Goal: Task Accomplishment & Management: Manage account settings

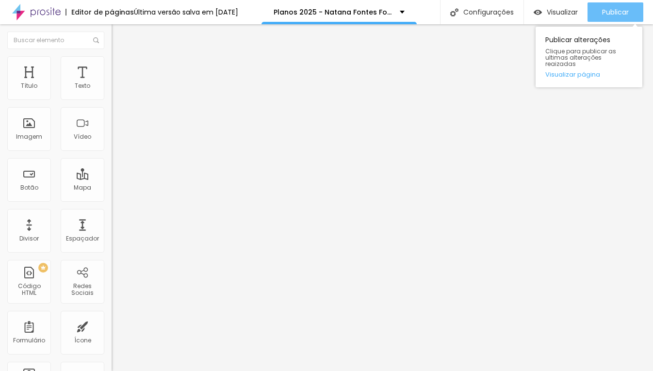
click at [606, 13] on span "Publicar" at bounding box center [615, 12] width 27 height 8
click at [610, 9] on span "Publicar" at bounding box center [615, 12] width 27 height 8
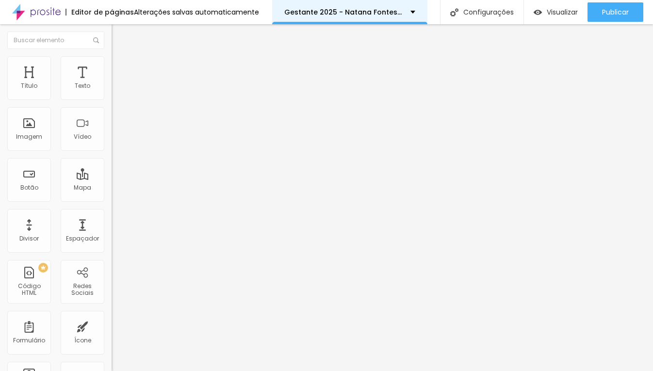
click at [388, 9] on p "Gestante 2025 - Natana Fontes Fotógrafa" at bounding box center [343, 12] width 119 height 7
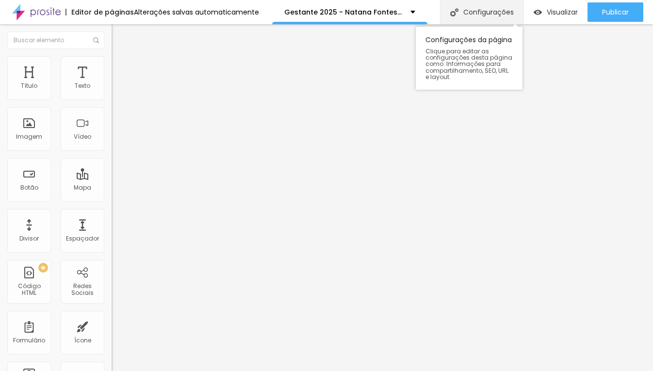
click at [479, 14] on div "Configurações" at bounding box center [481, 12] width 83 height 24
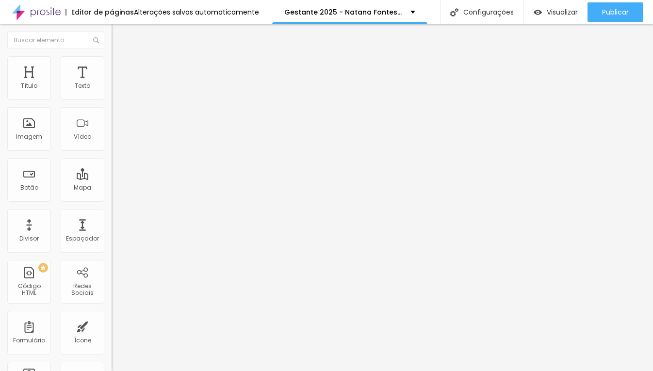
click at [120, 66] on span "Estilo" at bounding box center [127, 63] width 15 height 8
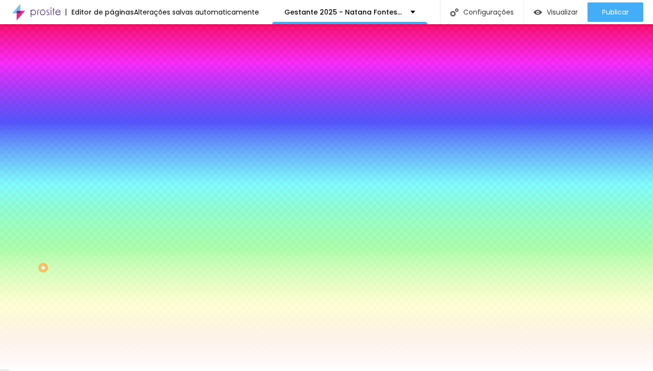
click at [112, 89] on span "Trocar imagem" at bounding box center [138, 85] width 53 height 8
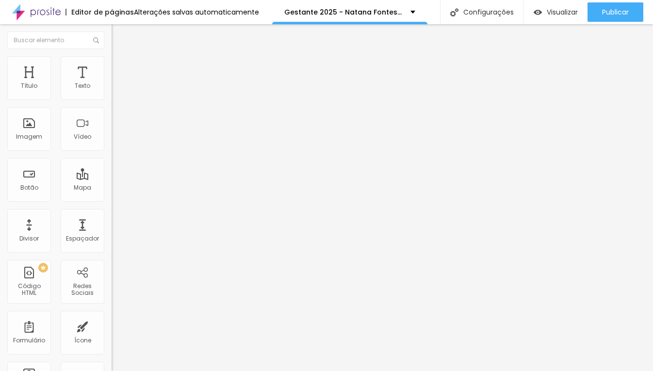
click at [112, 91] on input "R$ 12.300,00" at bounding box center [170, 87] width 116 height 10
drag, startPoint x: 20, startPoint y: 109, endPoint x: 107, endPoint y: 110, distance: 86.8
click at [112, 110] on div "Texto R$ 12.300,00 Alinhamento Tamanho Normal Pequeno Normal Grande Link URL Ab…" at bounding box center [168, 146] width 112 height 141
type input "R$ 2.600"
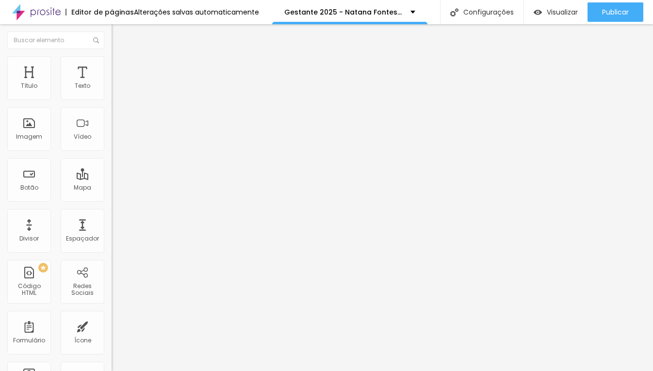
drag, startPoint x: 75, startPoint y: 201, endPoint x: 93, endPoint y: 199, distance: 18.5
click at [112, 199] on input "[URL][DOMAIN_NAME][PHONE_NUMBER] tenho interesse no Plano Nostalgia" at bounding box center [170, 195] width 116 height 10
click at [112, 200] on input "[URL][DOMAIN_NAME][PHONE_NUMBER] tenho interesse no Plano Nostalgia" at bounding box center [170, 195] width 116 height 10
type input "https://api.whatsapp.com/send?phone=5554999069719&text=Olá tenho interesse no p…"
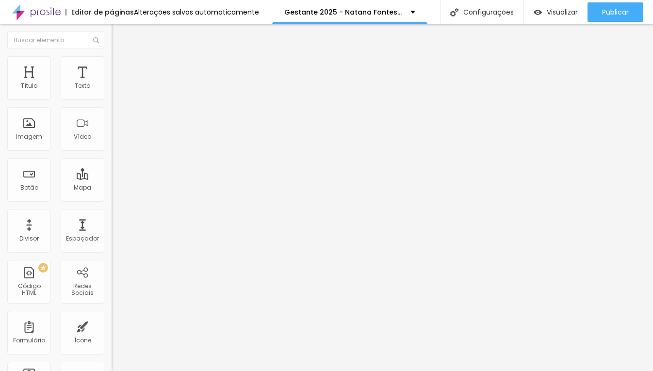
scroll to position [0, 0]
click at [112, 199] on input "[URL][DOMAIN_NAME][PHONE_NUMBER] tenho interesse no Plano Memória" at bounding box center [170, 195] width 116 height 10
click at [112, 196] on input "[URL][DOMAIN_NAME][PHONE_NUMBER] tenho interesse no Plano Memória" at bounding box center [170, 195] width 116 height 10
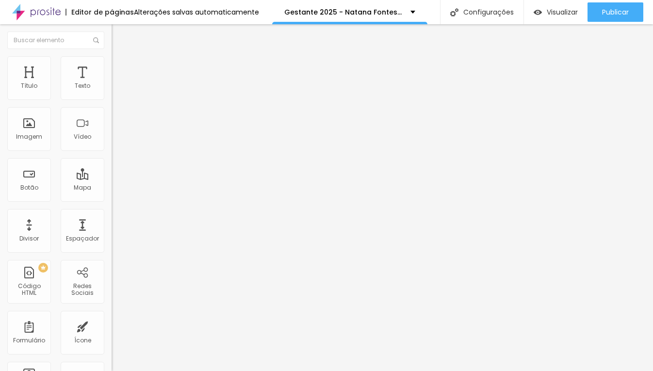
type input "https://api.whatsapp.com/send?phone=5554999069719&text=Olá tenho interesse no p…"
click at [112, 200] on input "[URL][DOMAIN_NAME][PHONE_NUMBER] tenho interesse no Plano Recordação" at bounding box center [170, 195] width 116 height 10
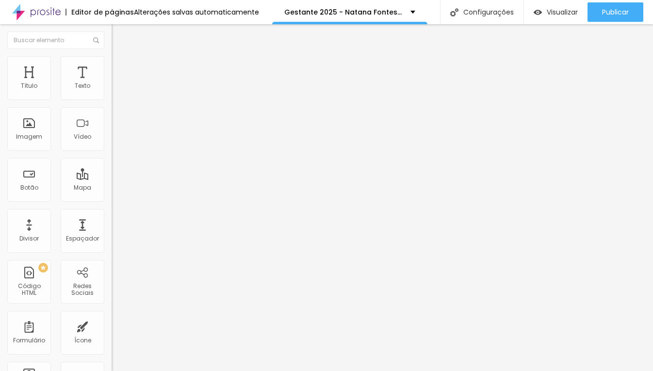
type input "https://api.whatsapp.com/send?phone=5554999069719&text=Olá tenho interesse nas …"
drag, startPoint x: 21, startPoint y: 110, endPoint x: 111, endPoint y: 115, distance: 89.4
click at [112, 115] on div "Texto R$ 7.500,00 Alinhamento Tamanho Normal Pequeno Normal Grande Link URL Abr…" at bounding box center [168, 146] width 112 height 141
paste input "1.65"
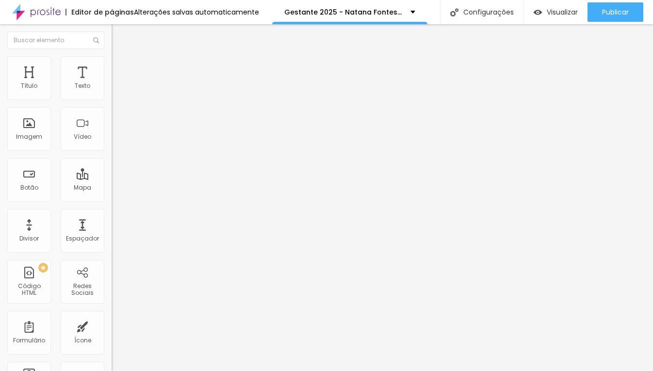
type input "R$ 1.650,00"
click at [112, 91] on input "R$ 2.600" at bounding box center [170, 87] width 116 height 10
type input "R$ 2.600,00"
click at [112, 146] on div "Tamanho Normal Pequeno Normal Grande" at bounding box center [168, 156] width 112 height 33
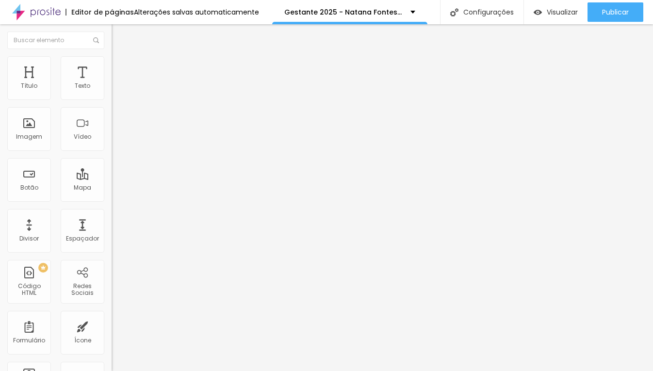
click at [112, 149] on span "Normal" at bounding box center [123, 149] width 22 height 8
click at [112, 174] on span "Grande" at bounding box center [123, 169] width 23 height 8
click at [112, 147] on span "Grande" at bounding box center [123, 149] width 23 height 8
click at [112, 164] on span "Normal" at bounding box center [123, 160] width 22 height 8
click at [120, 66] on span "Estilo" at bounding box center [127, 63] width 15 height 8
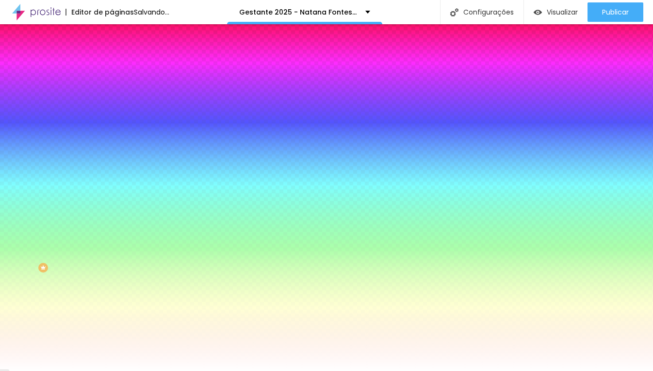
click at [115, 120] on icon "button" at bounding box center [118, 123] width 6 height 6
type input "20"
type input "21"
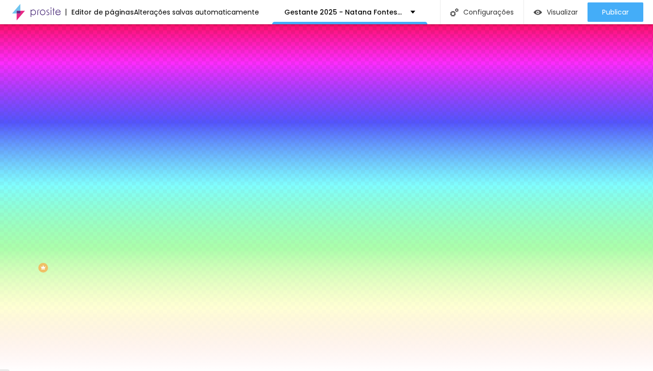
type input "20"
click at [312, 371] on div at bounding box center [326, 371] width 653 height 0
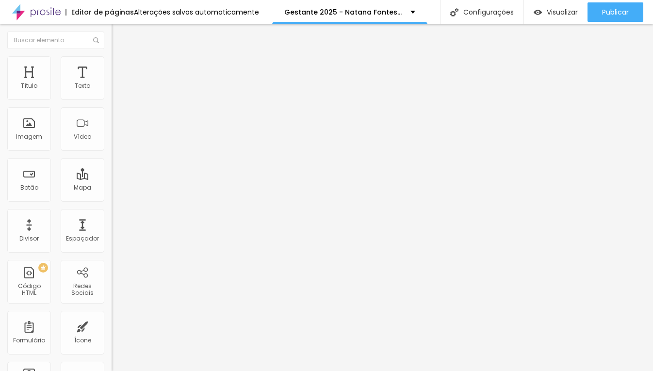
click at [112, 67] on ul "Conteúdo Estilo Avançado" at bounding box center [168, 61] width 112 height 29
click at [120, 67] on span "Estilo" at bounding box center [127, 63] width 15 height 8
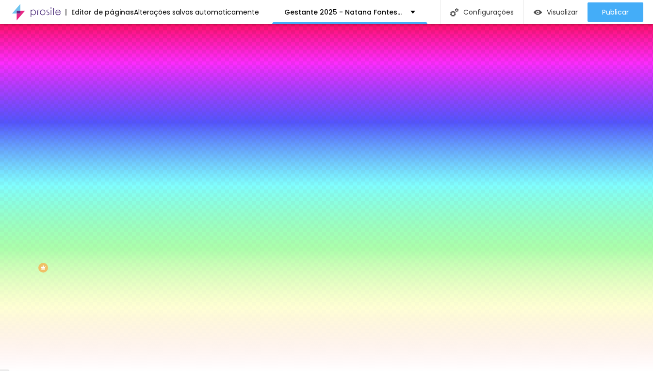
click at [115, 122] on icon "button" at bounding box center [118, 123] width 6 height 6
type input "18"
type input "19"
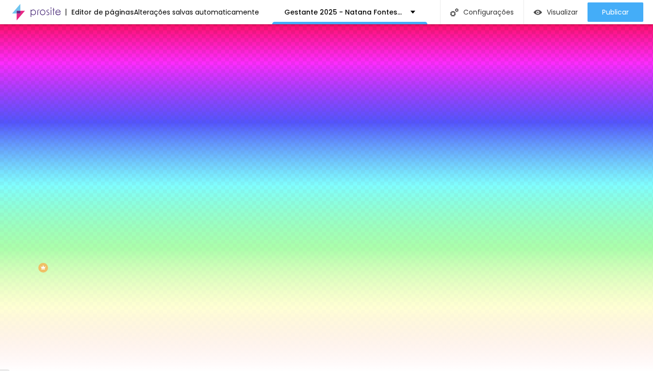
type input "19"
type input "20"
drag, startPoint x: 154, startPoint y: 190, endPoint x: 160, endPoint y: 192, distance: 6.0
type input "20"
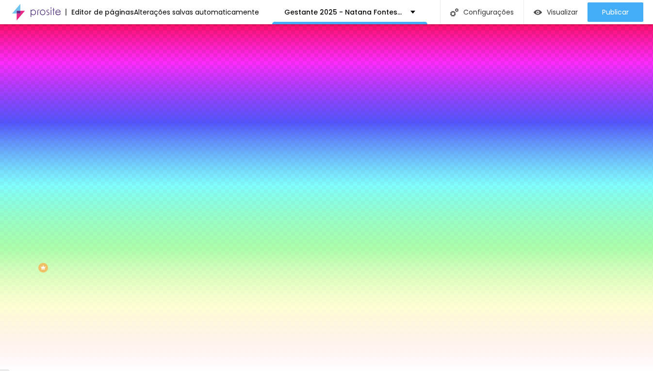
click at [546, 371] on div at bounding box center [326, 371] width 653 height 0
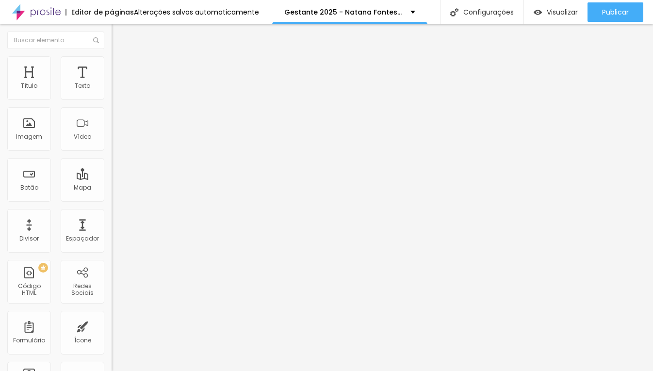
click at [112, 66] on li "Estilo" at bounding box center [168, 61] width 112 height 10
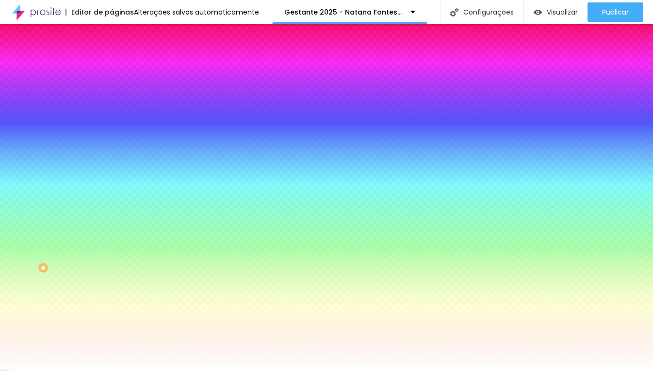
click at [115, 123] on icon "button" at bounding box center [118, 123] width 6 height 6
type input "19"
type input "20"
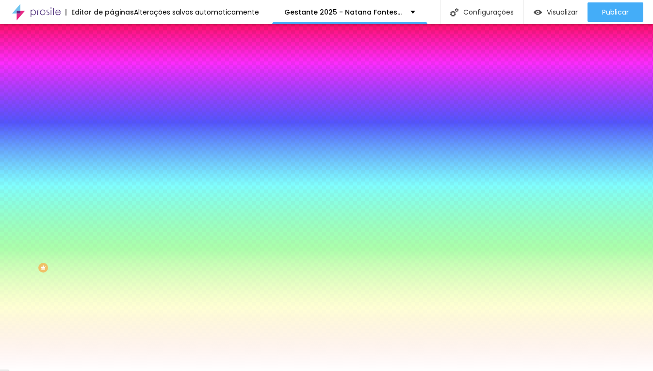
type input "20"
click at [562, 371] on div at bounding box center [326, 371] width 653 height 0
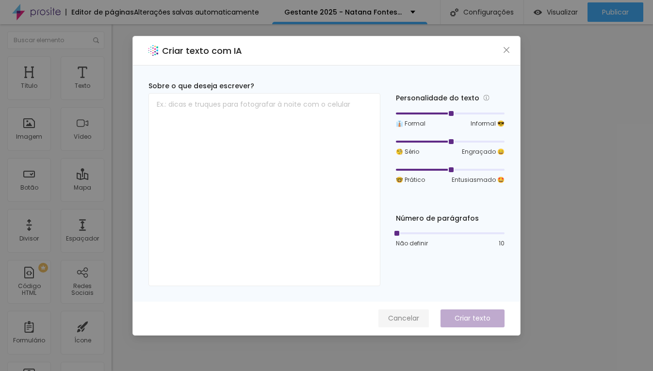
click at [402, 316] on span "Cancelar" at bounding box center [403, 318] width 31 height 10
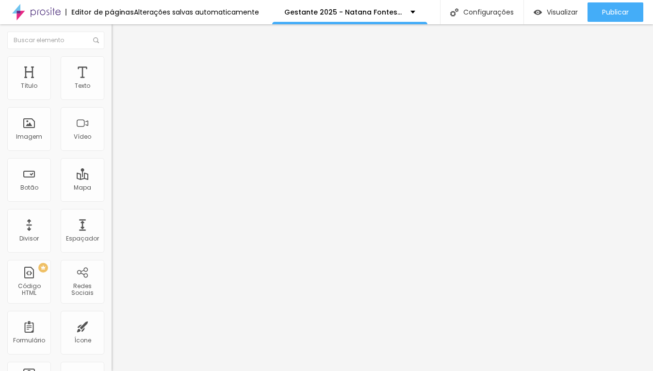
click at [112, 83] on span "Trocar imagem" at bounding box center [138, 79] width 53 height 8
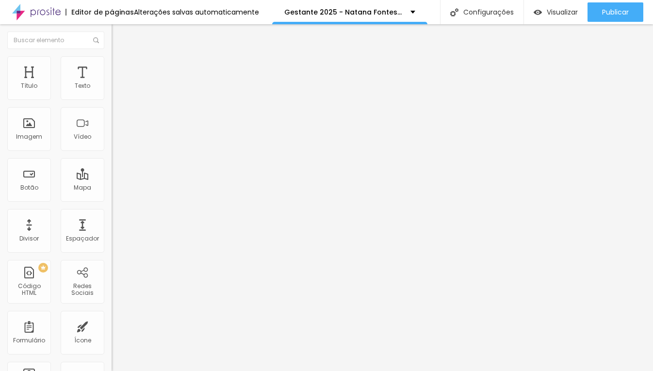
click at [112, 83] on span "Trocar imagem" at bounding box center [138, 79] width 53 height 8
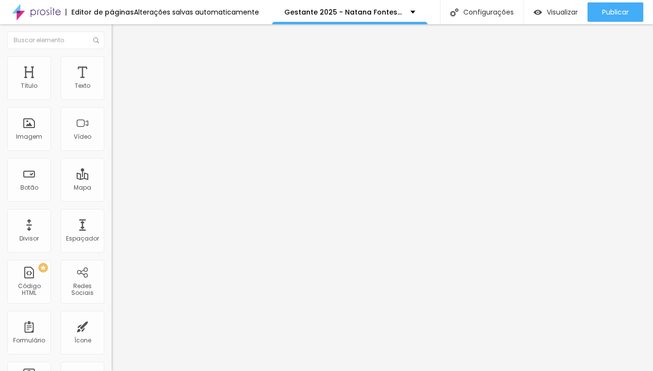
click at [112, 91] on input "Canal do Youtube" at bounding box center [170, 87] width 116 height 10
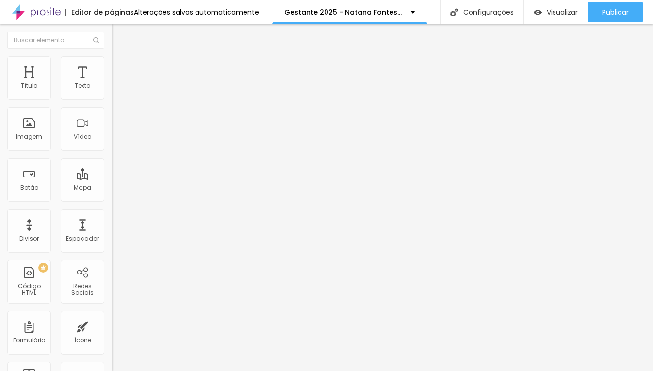
type input "Portfólio"
click at [112, 208] on div "URL https://www.youtube.com/@natanafontesfotografa" at bounding box center [168, 196] width 112 height 24
click at [112, 200] on input "https://www.youtube.com/@natanafontesfotografa" at bounding box center [170, 195] width 116 height 10
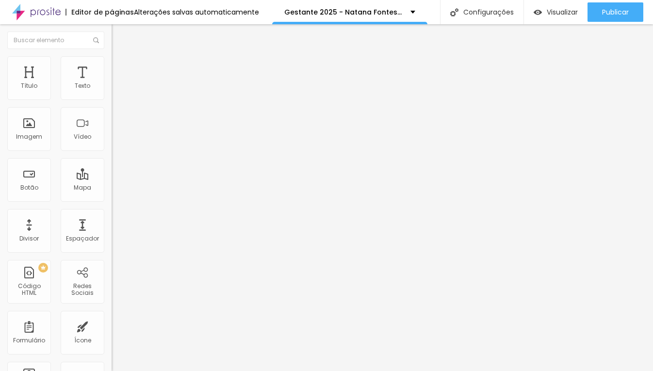
type input "/portfolio"
click at [112, 288] on div "Editar Botão Conteúdo Estilo Avançado Texto Portfólio Alinhamento Tamanho Norma…" at bounding box center [168, 197] width 112 height 347
click at [118, 89] on span "Trocar icone" at bounding box center [139, 85] width 43 height 8
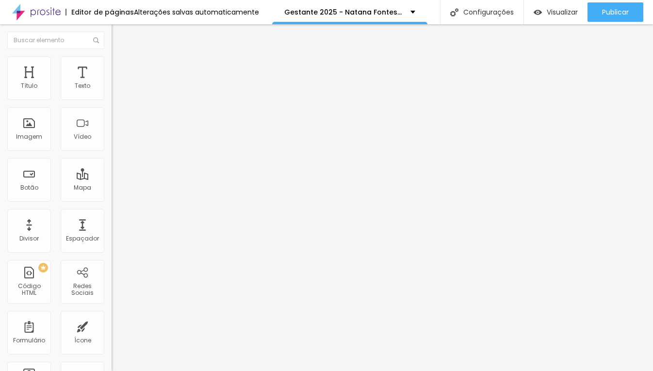
type input "g"
type input "foto"
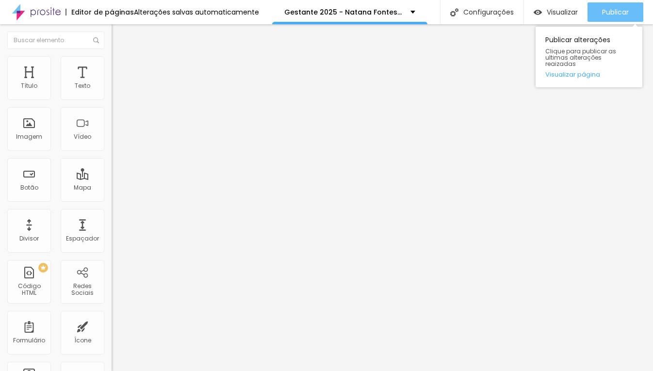
click at [623, 8] on span "Publicar" at bounding box center [615, 12] width 27 height 8
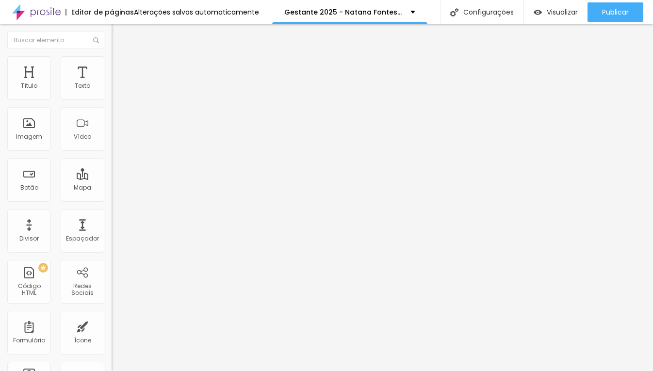
click at [112, 91] on input "R$ 4.800,00" at bounding box center [170, 87] width 116 height 10
drag, startPoint x: 23, startPoint y: 109, endPoint x: 75, endPoint y: 108, distance: 52.4
click at [112, 91] on input "R$ 4.800,00" at bounding box center [170, 87] width 116 height 10
paste input "1.1"
type input "R$ 1.100,00"
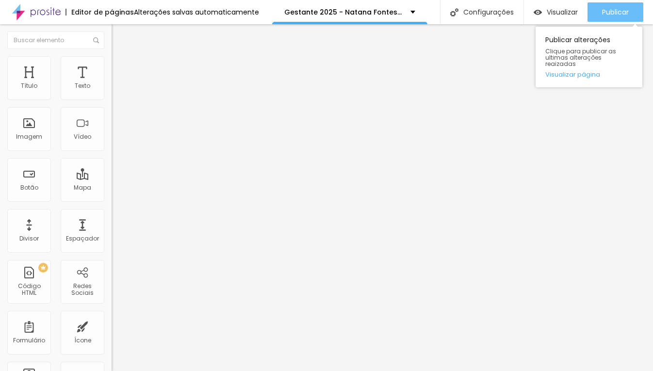
click at [610, 13] on span "Publicar" at bounding box center [615, 12] width 27 height 8
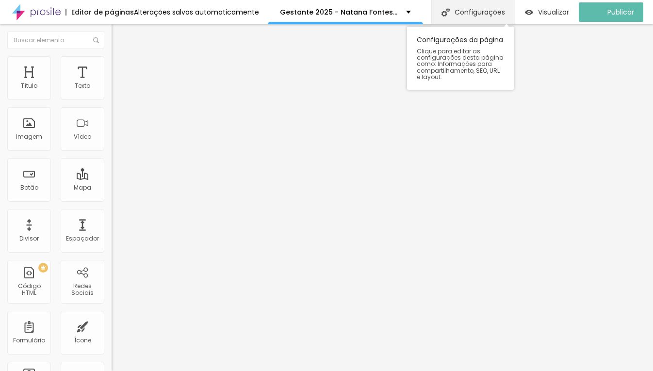
click at [482, 17] on div "Configurações" at bounding box center [472, 12] width 83 height 24
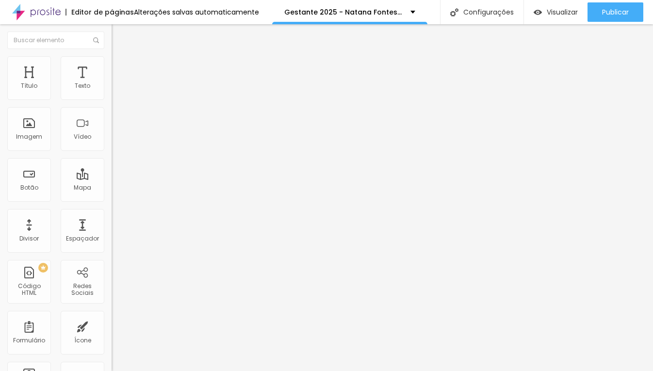
drag, startPoint x: 289, startPoint y: 143, endPoint x: 451, endPoint y: 144, distance: 162.5
type input "/gestante"
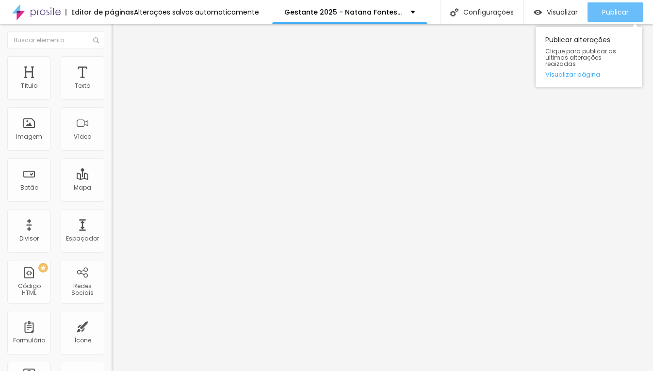
click at [615, 14] on span "Publicar" at bounding box center [615, 12] width 27 height 8
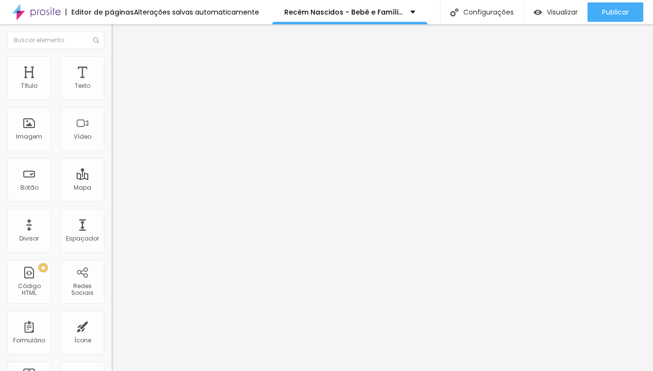
click at [112, 65] on li "Estilo" at bounding box center [168, 61] width 112 height 10
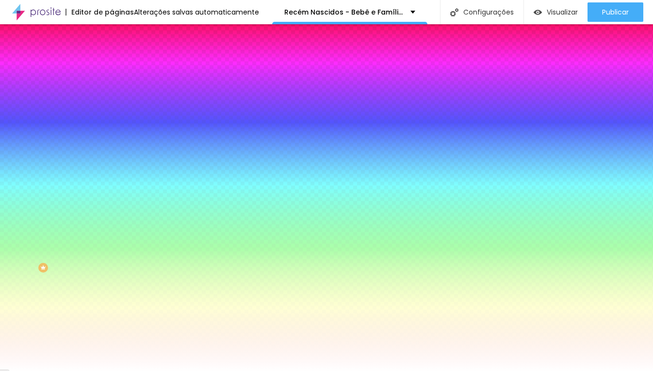
click at [112, 89] on span "Trocar imagem" at bounding box center [138, 85] width 53 height 8
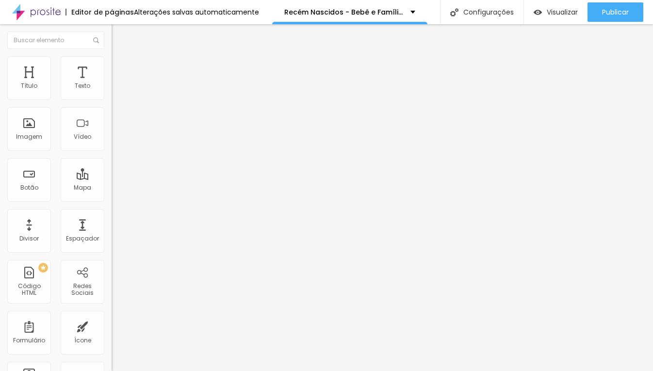
click at [112, 91] on input "R$ 2.600,00" at bounding box center [170, 87] width 116 height 10
type input "R$ 2.100,00"
click at [112, 91] on input "R$ 1.100,00" at bounding box center [170, 87] width 116 height 10
type input "R$ 1.200,00"
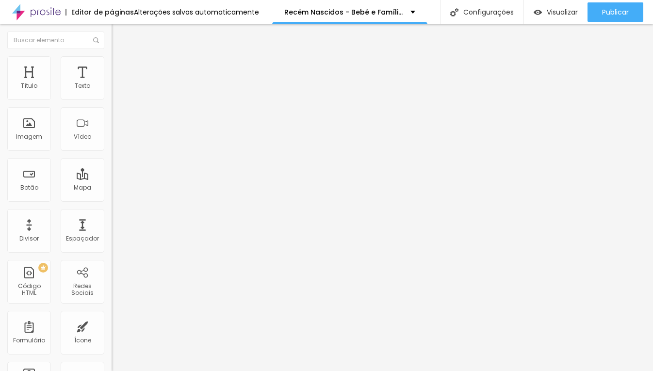
click at [112, 200] on input "[URL][DOMAIN_NAME][PHONE_NUMBER] tenho interesse no pacote completo de ensaio g…" at bounding box center [170, 195] width 116 height 10
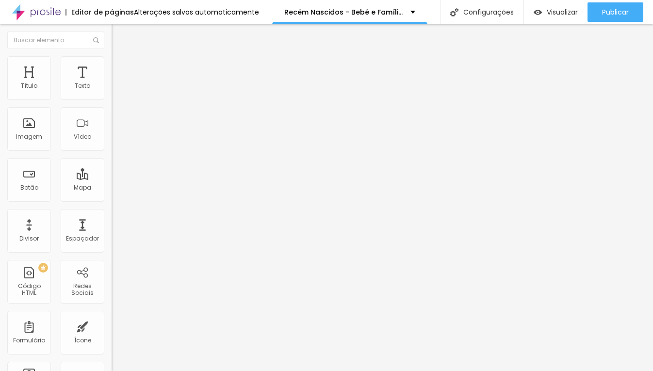
type input "https://api.whatsapp.com/send?phone=5554999069719&text=Olá tenho interesse no p…"
click at [112, 199] on input "https://api.whatsapp.com/send?phone=5554999069719&text=Olá tenho interesse no p…" at bounding box center [170, 195] width 116 height 10
click at [112, 200] on input "https://api.whatsapp.com/send?phone=5554999069719&text=Olá tenho interesse no p…" at bounding box center [170, 195] width 116 height 10
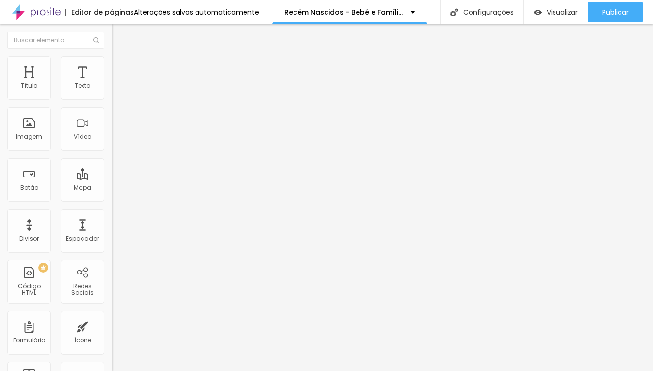
type input "https://api.whatsapp.com/send?phone=5554999069719&text=Olá tenho interesse no p…"
click at [112, 200] on input "https://api.whatsapp.com/send?phone=5554999069719&text=Olá tenho interesse nas …" at bounding box center [170, 195] width 116 height 10
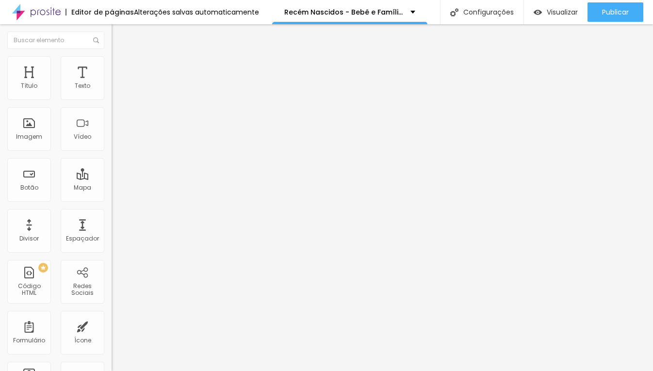
click at [112, 200] on input "https://api.whatsapp.com/send?phone=5554999069719&text=Olá tenho interesse nas …" at bounding box center [170, 195] width 116 height 10
type input "https://api.whatsapp.com/send?phone=5554999069719&text=Olá tenho interesse nas …"
click at [112, 83] on span "Trocar imagem" at bounding box center [138, 79] width 53 height 8
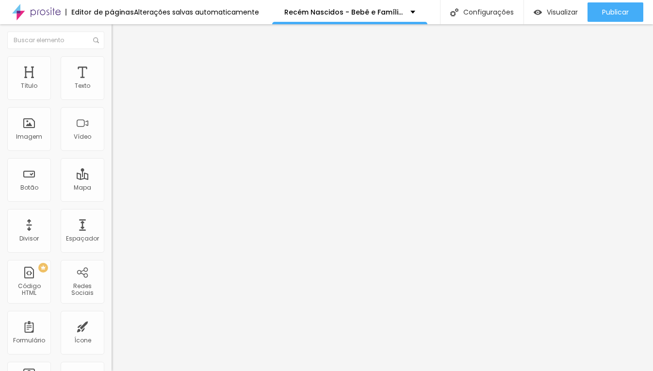
click at [112, 83] on span "Trocar imagem" at bounding box center [138, 79] width 53 height 8
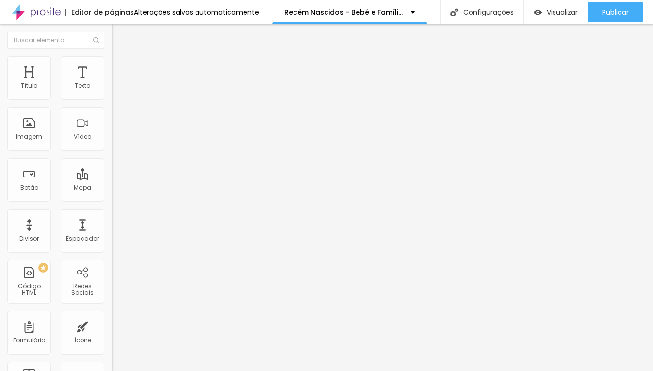
click at [112, 83] on span "Trocar imagem" at bounding box center [138, 79] width 53 height 8
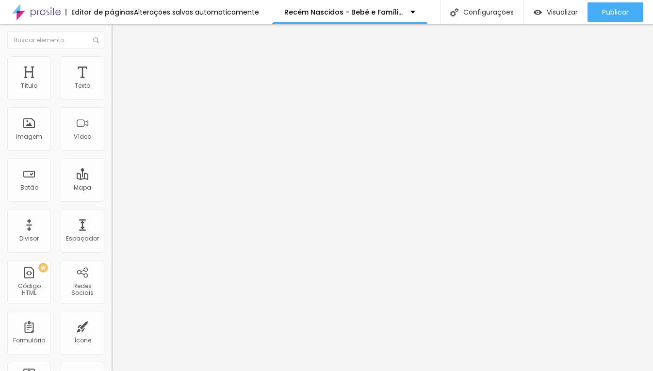
click at [112, 200] on input "/portfolio" at bounding box center [170, 195] width 116 height 10
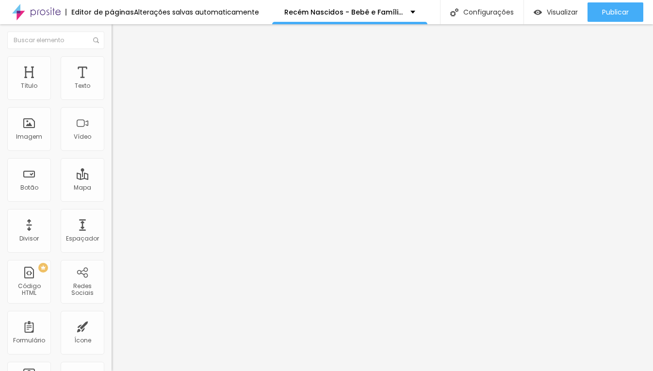
click at [112, 200] on input "/portfolio" at bounding box center [170, 195] width 116 height 10
type input "/portfolio/bebe"
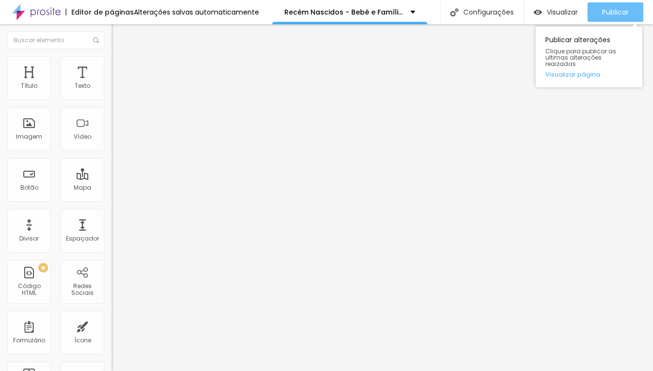
click at [605, 11] on span "Publicar" at bounding box center [615, 12] width 27 height 8
click at [619, 14] on span "Publicar" at bounding box center [615, 12] width 27 height 8
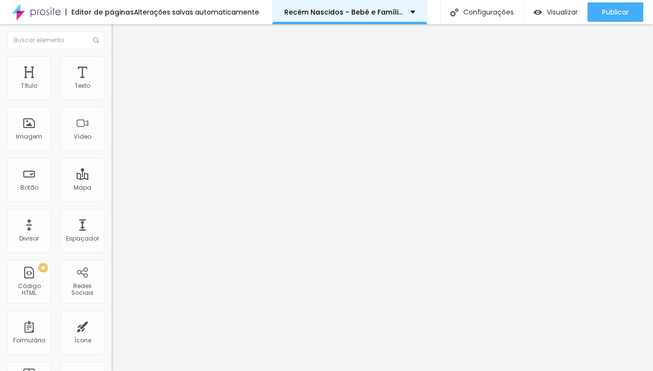
click at [371, 11] on p "Recém Nascidos - Bebê e Família - [PERSON_NAME] Fotógrafa" at bounding box center [343, 12] width 119 height 7
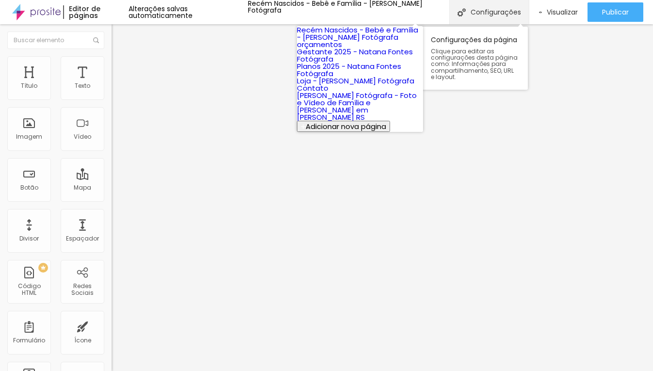
click at [457, 15] on div "Configurações" at bounding box center [489, 12] width 80 height 24
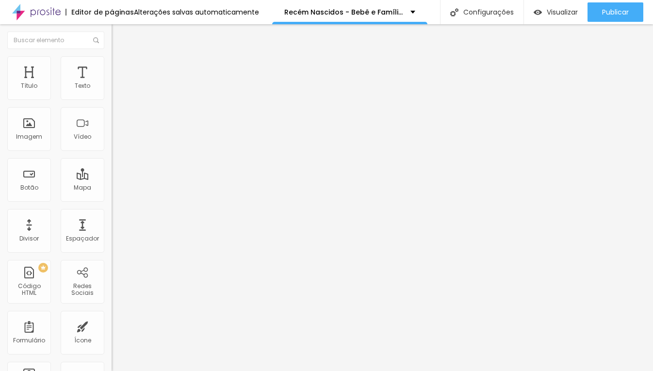
drag, startPoint x: 241, startPoint y: 145, endPoint x: 479, endPoint y: 146, distance: 238.2
type input "/lifestyle"
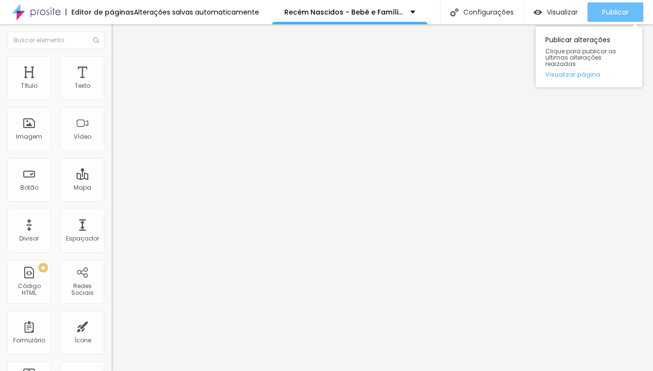
click at [628, 8] on span "Publicar" at bounding box center [615, 12] width 27 height 8
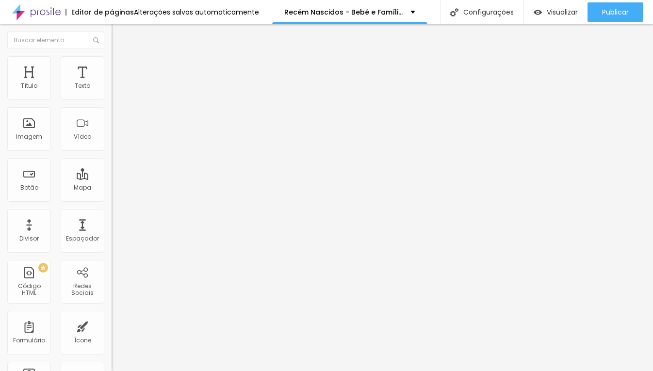
click at [119, 34] on div "Editar Texto" at bounding box center [146, 36] width 55 height 8
click at [43, 11] on img at bounding box center [36, 12] width 49 height 24
click at [112, 61] on img at bounding box center [116, 60] width 9 height 9
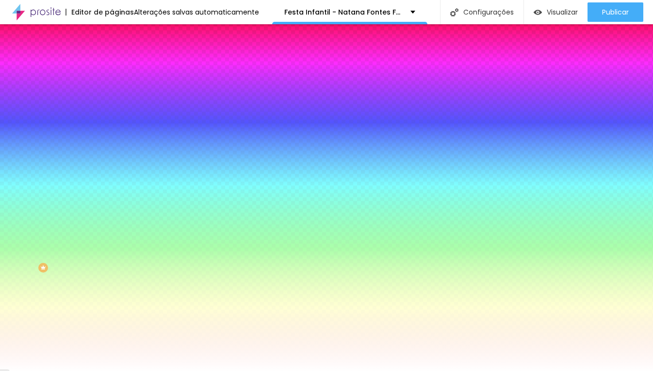
click at [112, 89] on span "Trocar imagem" at bounding box center [138, 85] width 53 height 8
click at [112, 132] on div at bounding box center [168, 132] width 112 height 0
drag, startPoint x: 101, startPoint y: 205, endPoint x: 98, endPoint y: 230, distance: 25.4
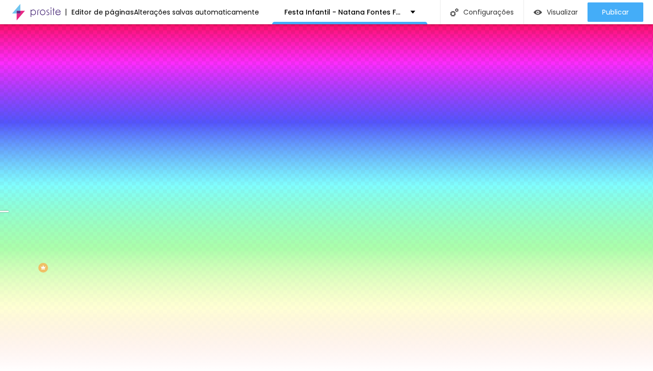
click at [98, 230] on div at bounding box center [326, 185] width 653 height 371
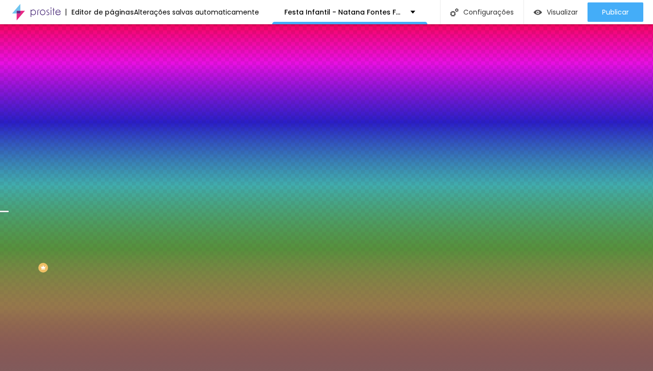
type input "#000000"
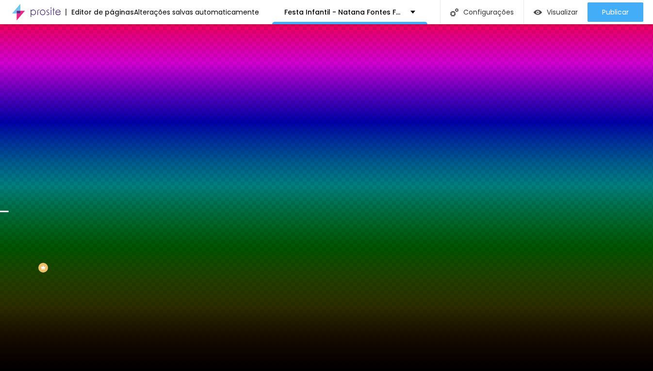
drag, startPoint x: 34, startPoint y: 224, endPoint x: 3, endPoint y: 282, distance: 65.8
click at [112, 282] on div "Editar Seção Conteúdo Estilo Avançado Imagem de fundo Trocar imagem Efeito da I…" at bounding box center [168, 197] width 112 height 347
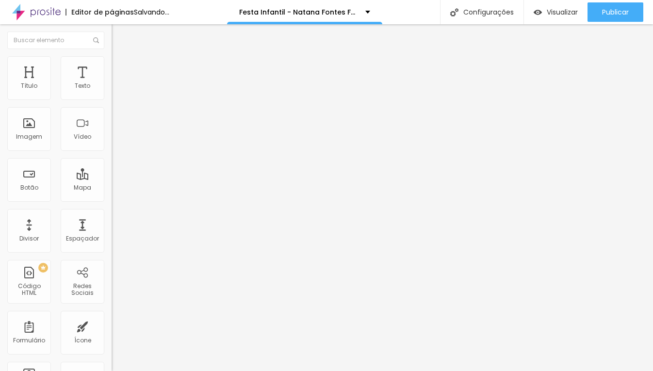
scroll to position [0, 0]
drag, startPoint x: 22, startPoint y: 112, endPoint x: 60, endPoint y: 112, distance: 38.3
click at [112, 91] on input "R$ 2.600,00" at bounding box center [170, 87] width 116 height 10
paste input "4.8"
type input "R$ 4.800,00"
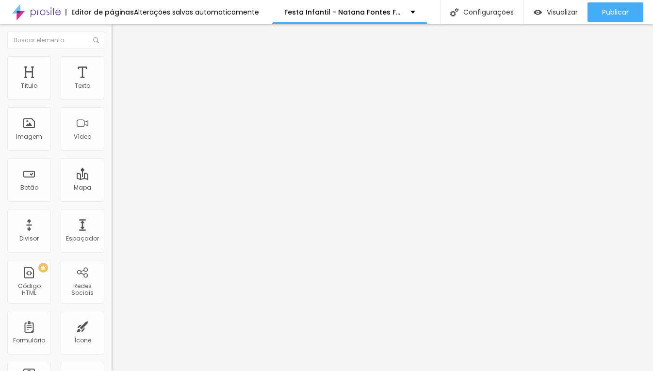
scroll to position [0, 0]
drag, startPoint x: 31, startPoint y: 109, endPoint x: 21, endPoint y: 110, distance: 9.2
click at [112, 91] on input "R$ 1.650,00" at bounding box center [170, 87] width 116 height 10
type input "R$ 3.600,00"
click at [112, 91] on input "R$ 1.100,00" at bounding box center [170, 87] width 116 height 10
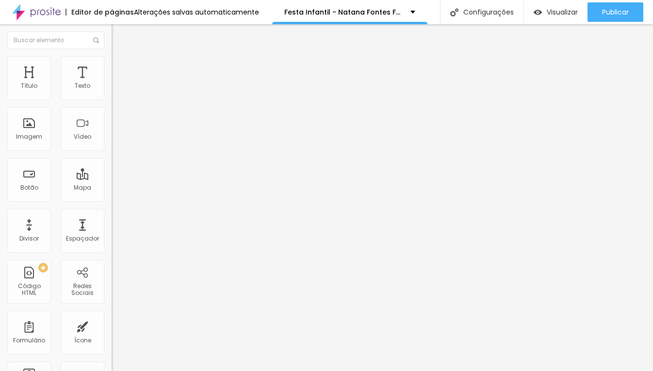
type input "R$ 1.800,00"
click at [112, 200] on input "https://api.whatsapp.com/send?phone=5554999069719&text=Olá tenho interesse no p…" at bounding box center [170, 195] width 116 height 10
click at [112, 197] on input "https://api.whatsapp.com/send?phone=5554999069719&text=Olá tenho interesse no p…" at bounding box center [170, 195] width 116 height 10
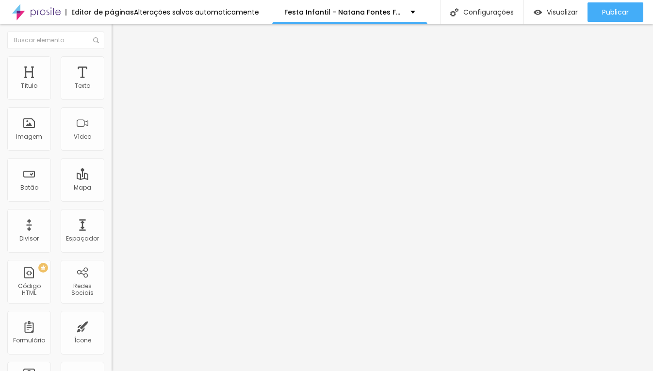
type input "https://api.whatsapp.com/send?phone=5554999069719&text=Olá tenho interesse no p…"
click at [112, 200] on input "https://api.whatsapp.com/send?phone=5554999069719&text=Olá tenho interesse no p…" at bounding box center [170, 195] width 116 height 10
click at [112, 199] on input "https://api.whatsapp.com/send?phone=5554999069719&text=Olá tenho interesse no p…" at bounding box center [170, 195] width 116 height 10
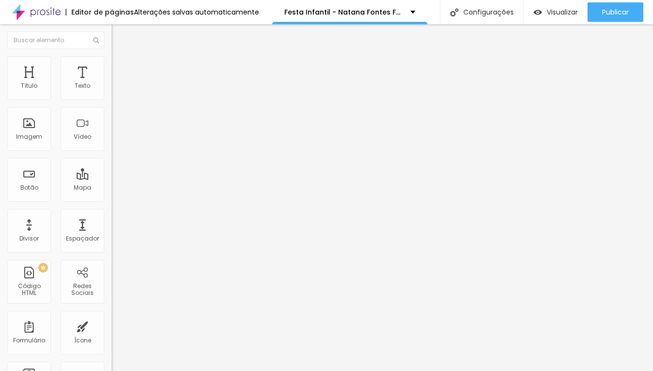
click at [112, 199] on input "https://api.whatsapp.com/send?phone=5554999069719&text=Olá tenho interesse no p…" at bounding box center [170, 195] width 116 height 10
type input "https://api.whatsapp.com/send?phone=5554999069719&text=Olá tenho interesse no p…"
click at [112, 200] on input "https://api.whatsapp.com/send?phone=5554999069719&text=Olá tenho interesse nas …" at bounding box center [170, 195] width 116 height 10
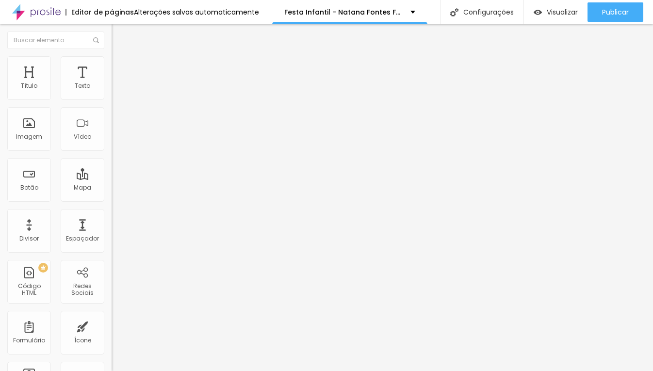
scroll to position [0, 219]
click at [112, 200] on input "https://api.whatsapp.com/send?phone=5554999069719&text=Olá tenho interesse nas …" at bounding box center [170, 195] width 116 height 10
type input "https://api.whatsapp.com/send?phone=5554999069719&text=Olá tenho interesse nas …"
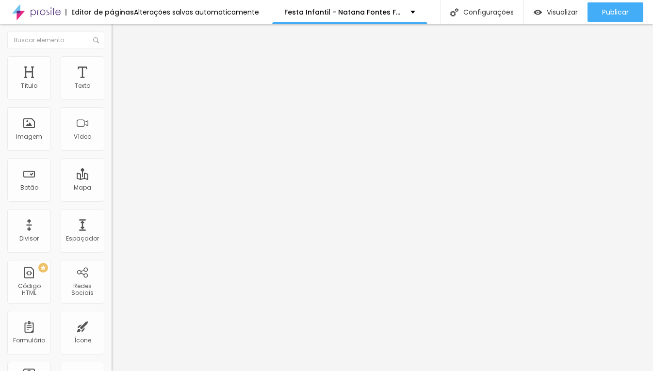
click at [112, 83] on span "Trocar imagem" at bounding box center [138, 79] width 53 height 8
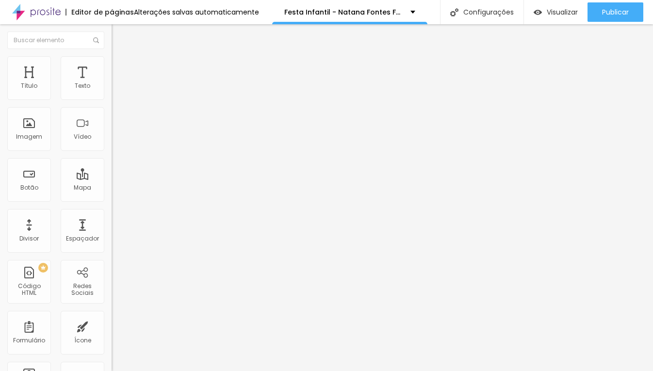
click at [112, 83] on span "Trocar imagem" at bounding box center [138, 79] width 53 height 8
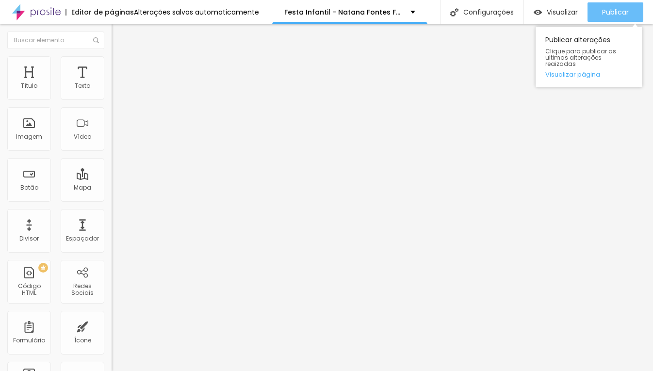
click at [621, 9] on span "Publicar" at bounding box center [615, 12] width 27 height 8
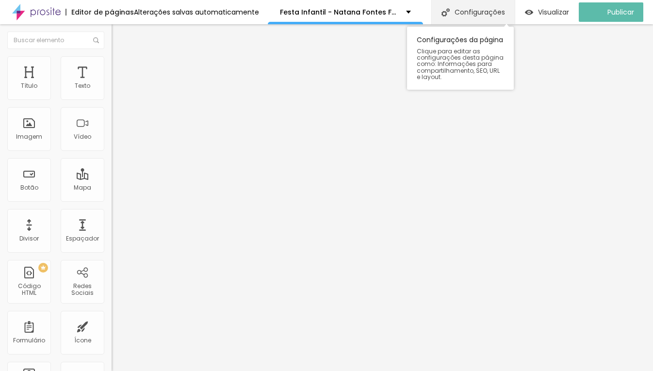
click at [472, 13] on div "Configurações" at bounding box center [472, 12] width 83 height 24
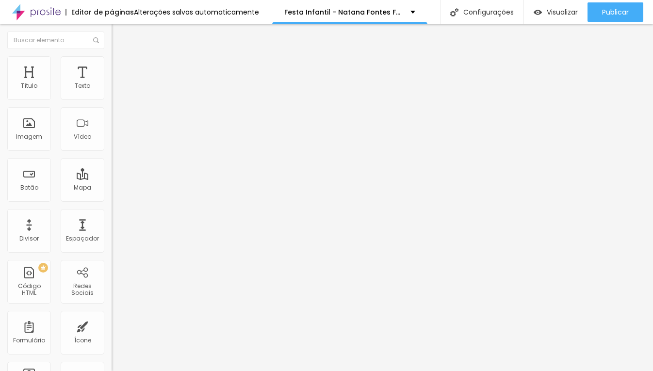
drag, startPoint x: 285, startPoint y: 145, endPoint x: 506, endPoint y: 147, distance: 220.8
type input "/festa-infantil"
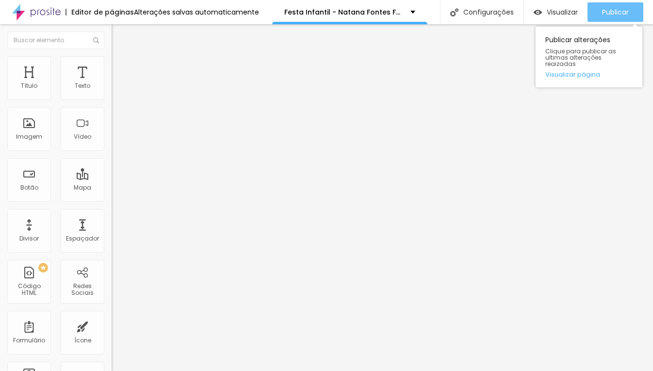
click at [612, 2] on div "Publicar" at bounding box center [615, 11] width 27 height 19
click at [630, 12] on button "Publicar" at bounding box center [616, 11] width 56 height 19
click at [620, 8] on span "Publicar" at bounding box center [615, 12] width 27 height 8
click at [607, 17] on div "Publicar" at bounding box center [615, 11] width 27 height 19
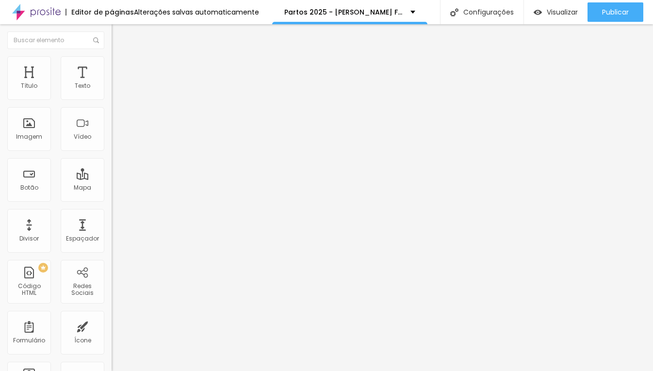
click at [112, 64] on li "Estilo" at bounding box center [168, 61] width 112 height 10
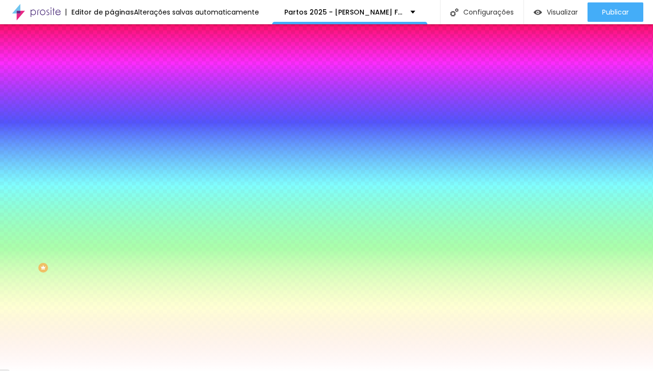
click at [112, 89] on span "Trocar imagem" at bounding box center [138, 85] width 53 height 8
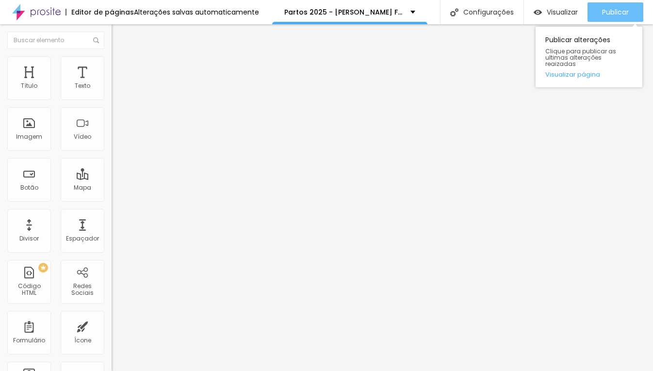
click at [595, 17] on button "Publicar" at bounding box center [616, 11] width 56 height 19
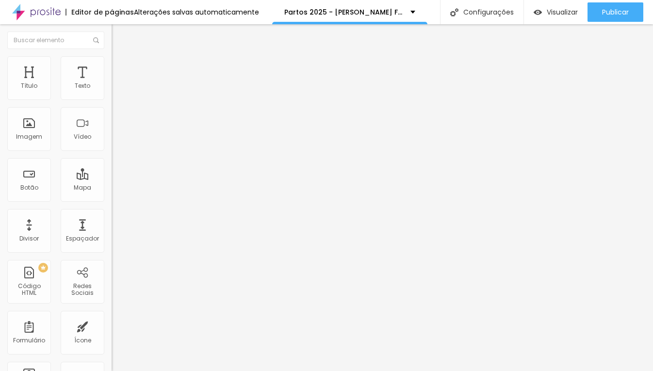
drag, startPoint x: 21, startPoint y: 109, endPoint x: 91, endPoint y: 109, distance: 70.3
click at [112, 91] on input "R$ 12.300,00" at bounding box center [170, 87] width 116 height 10
paste input "5.6"
type input "R$ 5.600,00"
click at [112, 200] on input "[URL][DOMAIN_NAME][PHONE_NUMBER] tenho interesse no Plano Nostalgia" at bounding box center [170, 195] width 116 height 10
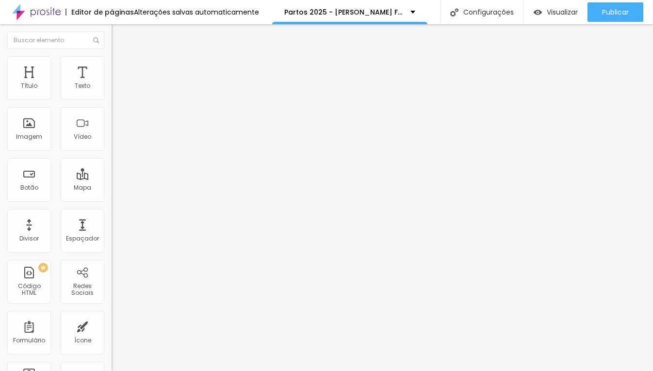
scroll to position [0, 210]
click at [112, 200] on input "[URL][DOMAIN_NAME][PHONE_NUMBER] tenho interesse no Plano Nostalgia" at bounding box center [170, 195] width 116 height 10
type input "[URL][DOMAIN_NAME][PHONE_NUMBER] tenho interesse no pacote completo do parto"
drag, startPoint x: 28, startPoint y: 109, endPoint x: 22, endPoint y: 108, distance: 5.9
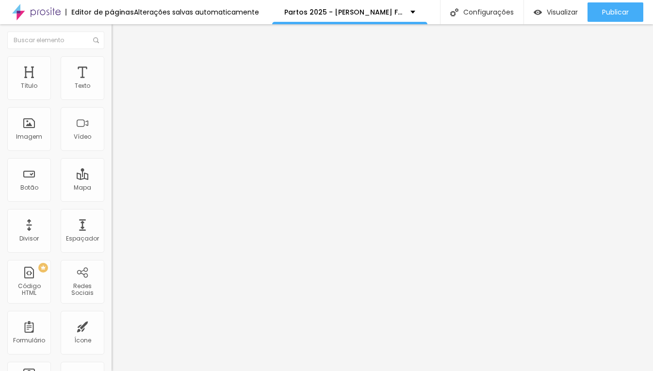
click at [112, 91] on input "R$ 7.500,00" at bounding box center [170, 87] width 116 height 10
type input "R$ 3.600,00"
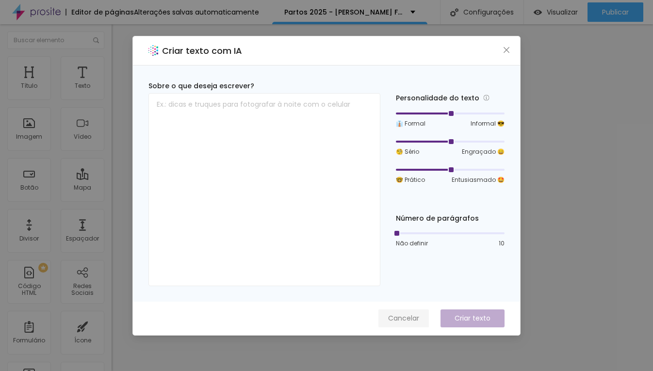
click at [414, 315] on span "Cancelar" at bounding box center [403, 318] width 31 height 10
click at [411, 315] on span "Cancelar" at bounding box center [403, 318] width 31 height 10
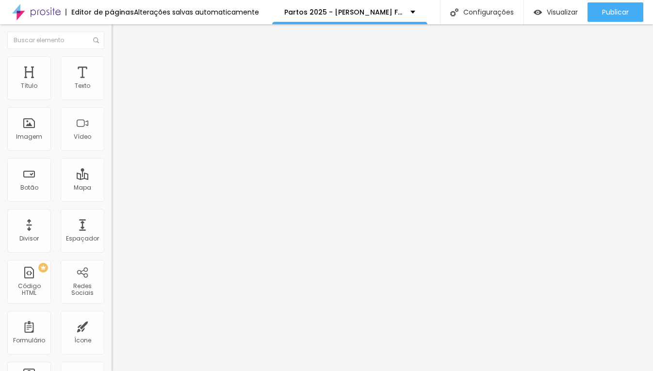
drag, startPoint x: 21, startPoint y: 108, endPoint x: 96, endPoint y: 114, distance: 75.4
click at [112, 91] on input "R$ 4.800,00" at bounding box center [170, 87] width 116 height 10
paste input "2.25"
type input "R$ 2.250,00"
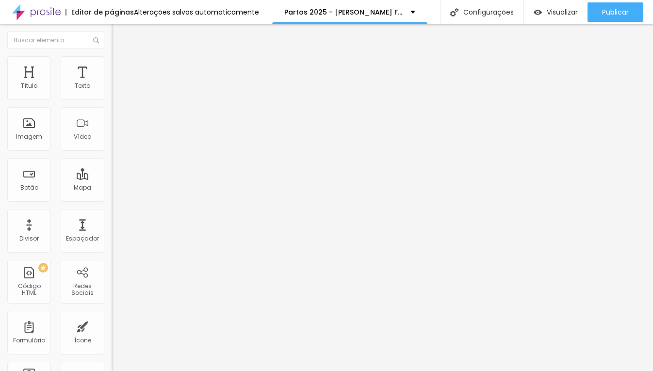
scroll to position [0, 208]
click at [112, 196] on input "[URL][DOMAIN_NAME][PHONE_NUMBER] tenho interesse no Plano Memória" at bounding box center [170, 195] width 116 height 10
type input "[URL][DOMAIN_NAME][PHONE_NUMBER] tenho interesse no foto e vídeo de parto"
click at [112, 199] on input "[URL][DOMAIN_NAME][PHONE_NUMBER] tenho interesse no Plano Recordação" at bounding box center [170, 195] width 116 height 10
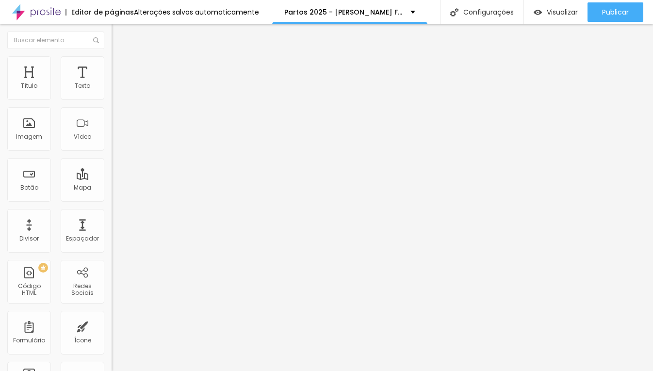
scroll to position [0, 217]
click at [112, 198] on input "[URL][DOMAIN_NAME][PHONE_NUMBER] tenho interesse no Plano Recordação" at bounding box center [170, 195] width 116 height 10
type input "[URL][DOMAIN_NAME][PHONE_NUMBER] tenho interesse no pacote de fotos do parto"
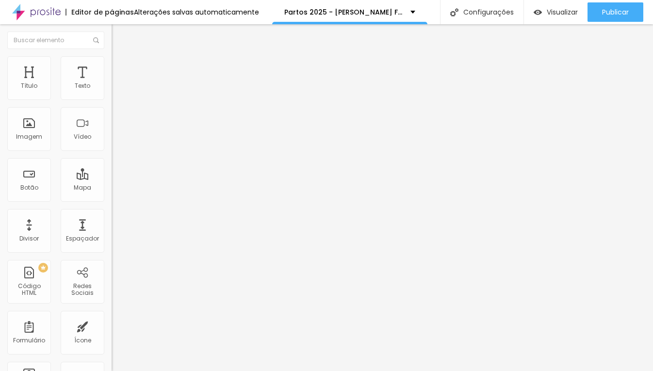
click at [112, 83] on span "Trocar imagem" at bounding box center [138, 79] width 53 height 8
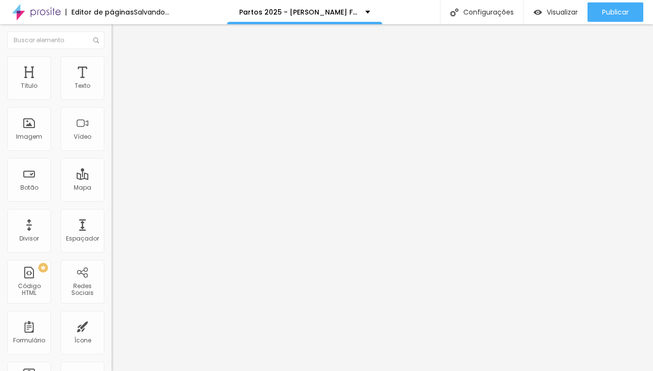
scroll to position [853, 0]
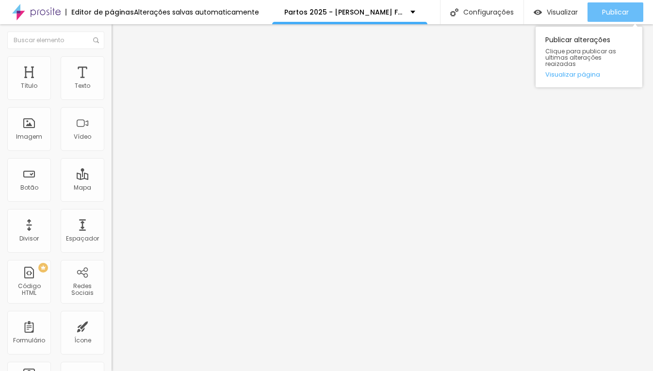
click at [628, 16] on div "Publicar" at bounding box center [615, 11] width 27 height 19
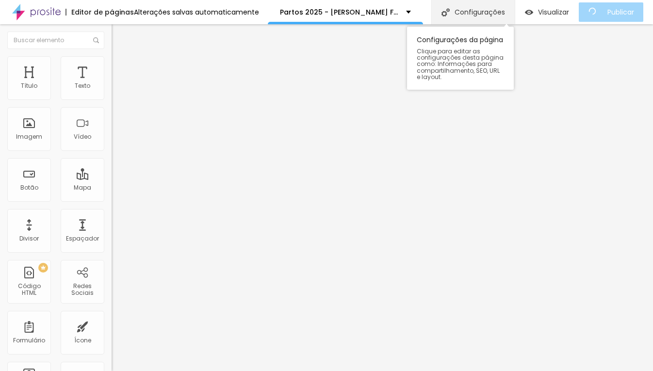
click at [506, 15] on div "Configurações" at bounding box center [472, 12] width 83 height 24
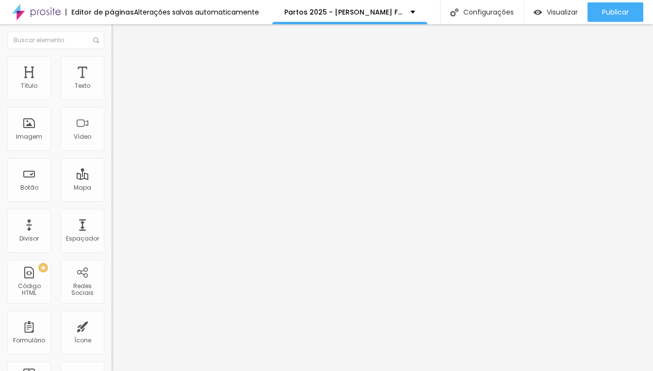
drag, startPoint x: 261, startPoint y: 145, endPoint x: 451, endPoint y: 140, distance: 190.2
type input "/partos"
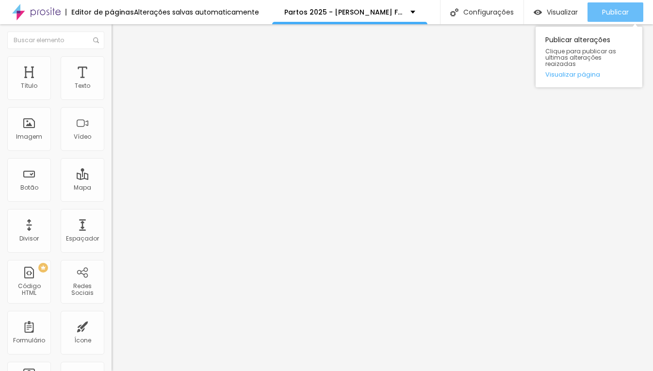
click at [607, 13] on span "Publicar" at bounding box center [615, 12] width 27 height 8
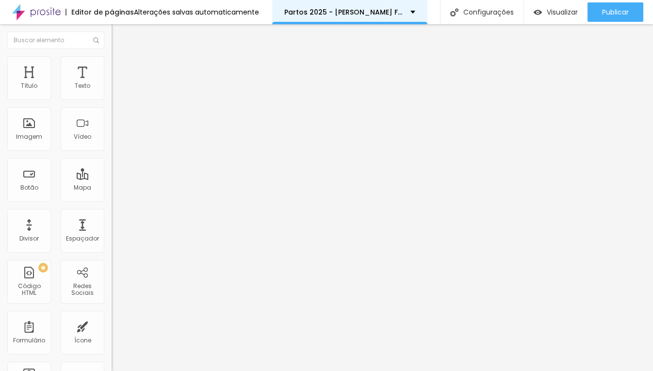
click at [392, 12] on p "Partos 2025 - [PERSON_NAME] Fotógrafa" at bounding box center [343, 12] width 119 height 7
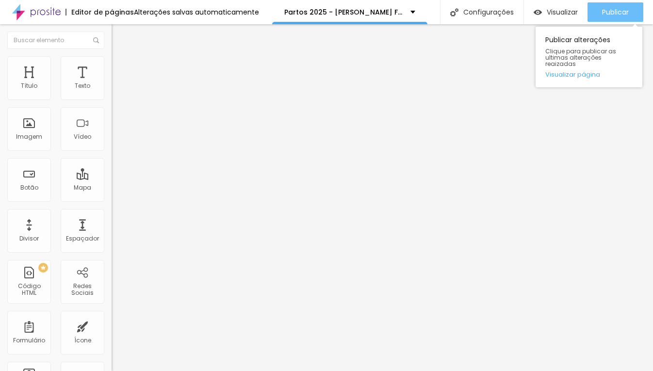
click at [624, 10] on span "Publicar" at bounding box center [615, 12] width 27 height 8
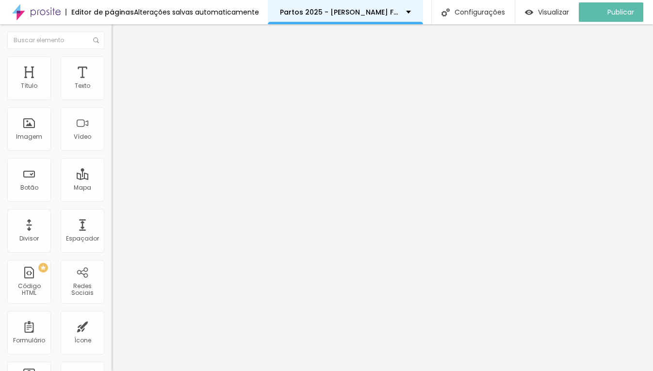
click at [374, 18] on div "Partos 2025 - [PERSON_NAME] Fotógrafa" at bounding box center [345, 12] width 155 height 24
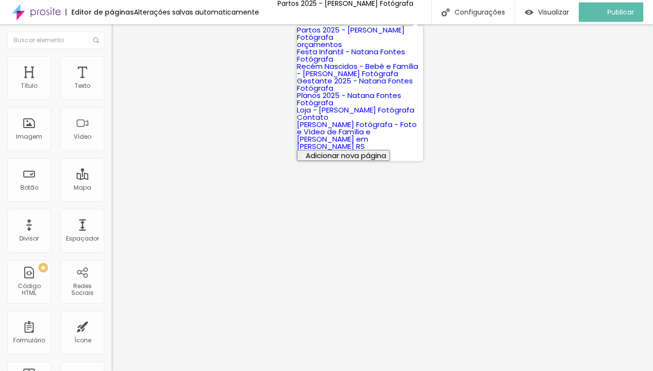
click at [356, 64] on link "Festa Infantil - Natana Fontes Fotógrafa" at bounding box center [351, 55] width 108 height 17
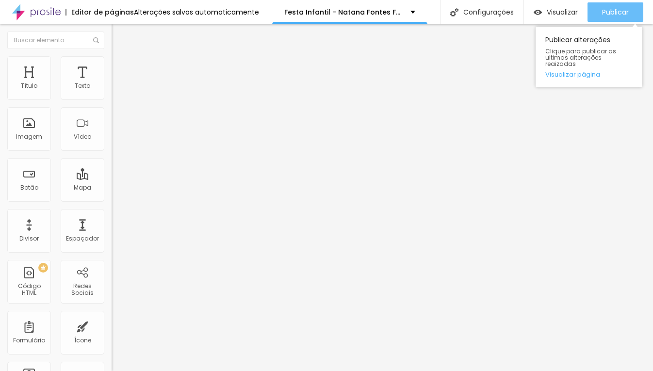
click at [621, 16] on span "Publicar" at bounding box center [615, 12] width 27 height 8
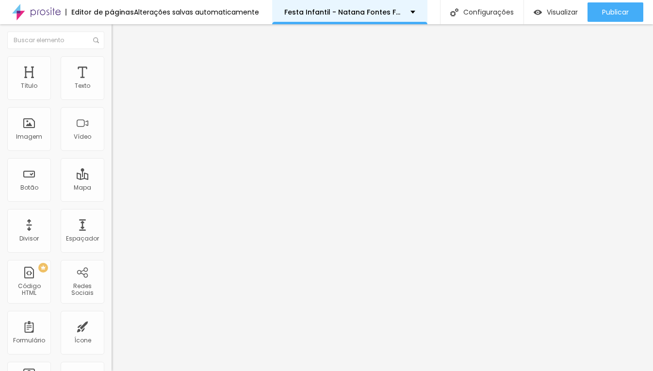
click at [349, 20] on div "Festa Infantil - Natana Fontes Fotógrafa" at bounding box center [349, 12] width 155 height 24
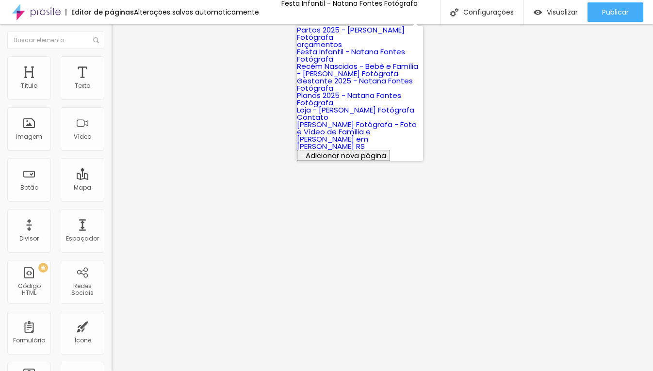
click at [334, 49] on link "orçamentos" at bounding box center [319, 44] width 45 height 10
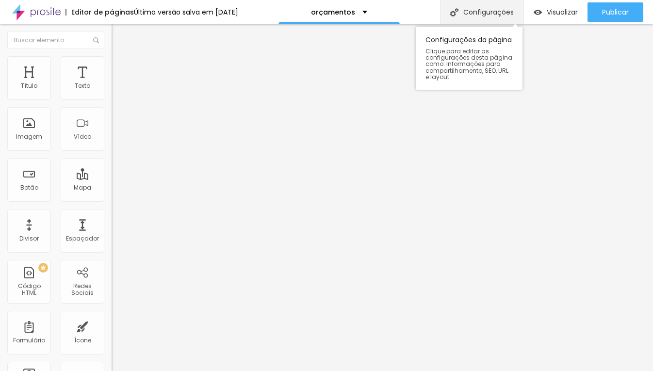
click at [458, 14] on div "Configurações" at bounding box center [481, 12] width 83 height 24
